Goal: Task Accomplishment & Management: Complete application form

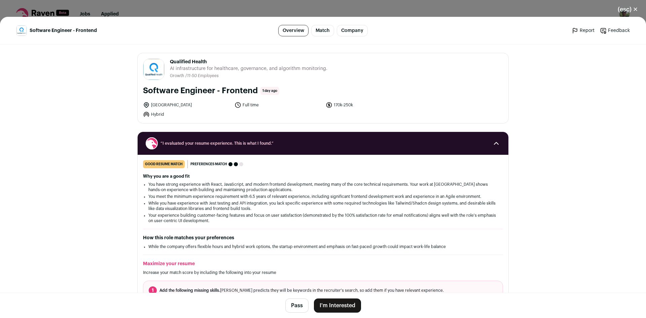
drag, startPoint x: 168, startPoint y: 61, endPoint x: 208, endPoint y: 60, distance: 40.0
click at [208, 60] on header "Qualified Health [DOMAIN_NAME] Public / Private Private Valuation Unknown Compa…" at bounding box center [323, 70] width 360 height 22
copy span "Qualified Health"
click at [334, 303] on button "I'm Interested" at bounding box center [337, 305] width 47 height 14
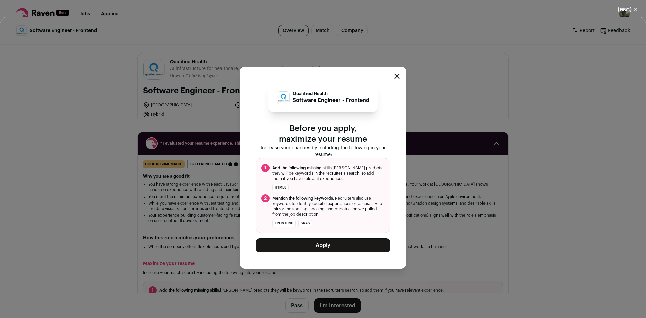
click at [338, 246] on button "Apply" at bounding box center [323, 245] width 134 height 14
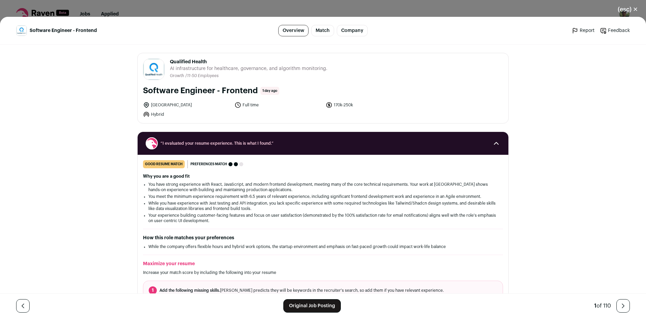
drag, startPoint x: 160, startPoint y: 106, endPoint x: 164, endPoint y: 107, distance: 4.4
click at [164, 107] on li "[GEOGRAPHIC_DATA]" at bounding box center [186, 105] width 87 height 7
copy li "[GEOGRAPHIC_DATA]"
drag, startPoint x: 622, startPoint y: 8, endPoint x: 595, endPoint y: 12, distance: 27.3
click at [622, 8] on button "(esc) ✕" at bounding box center [627, 9] width 36 height 15
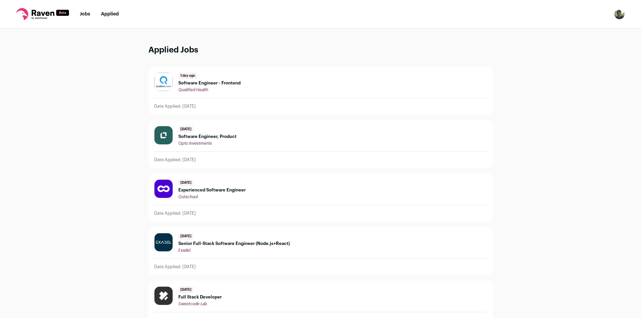
click at [83, 15] on link "Jobs" at bounding box center [85, 14] width 10 height 5
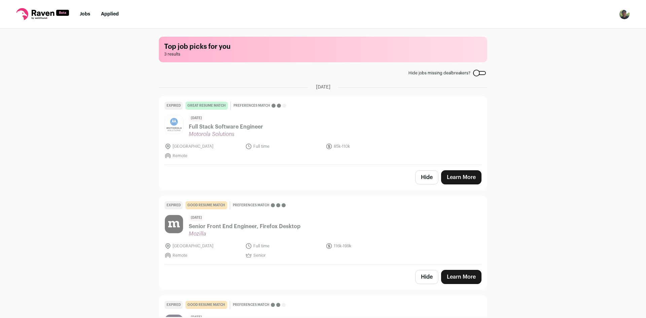
click at [109, 12] on link "Applied" at bounding box center [110, 14] width 18 height 5
